Goal: Task Accomplishment & Management: Use online tool/utility

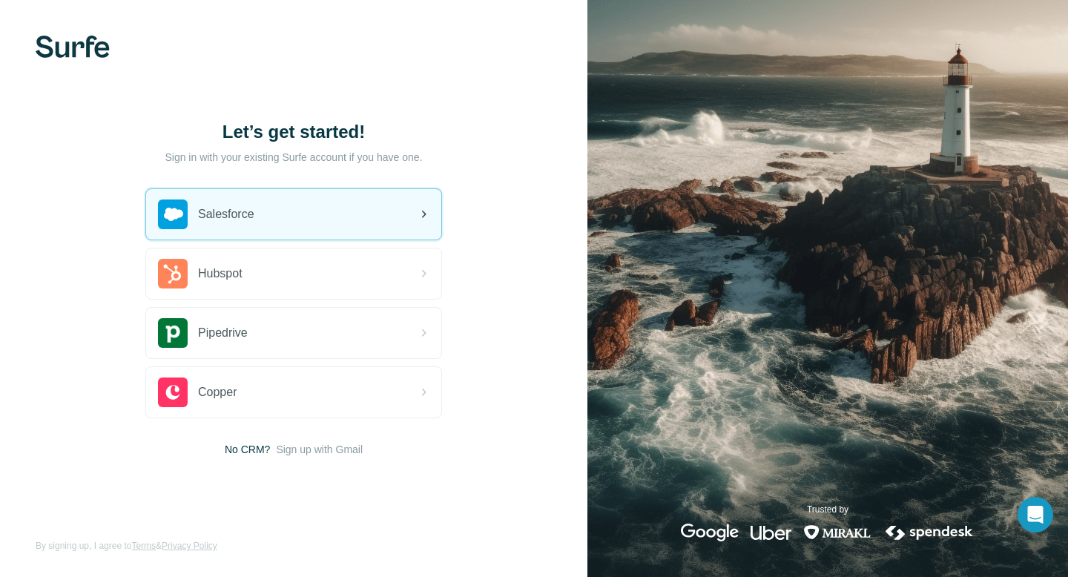
click at [251, 191] on div "Salesforce" at bounding box center [293, 214] width 295 height 50
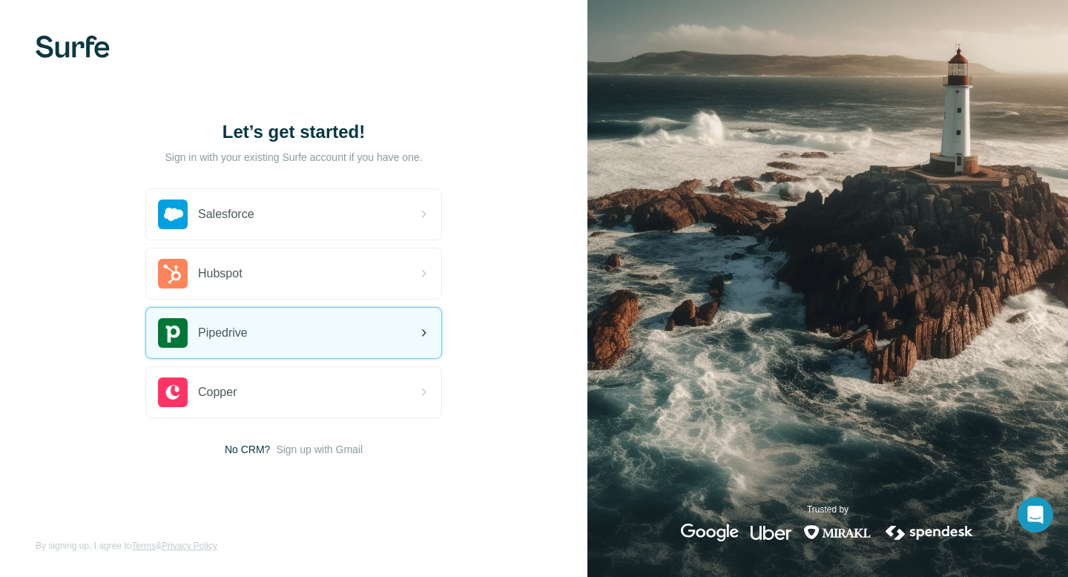
click at [250, 348] on div "Pipedrive" at bounding box center [293, 333] width 295 height 50
